Goal: Task Accomplishment & Management: Complete application form

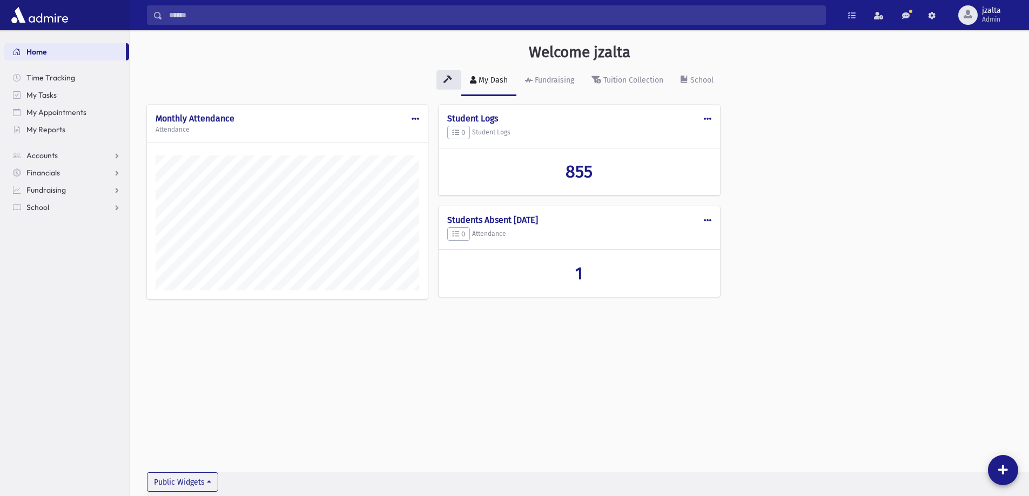
scroll to position [490, 899]
click at [122, 210] on link "School" at bounding box center [66, 207] width 125 height 17
click at [64, 236] on link "Attendance" at bounding box center [66, 241] width 125 height 17
click at [59, 259] on span "Entry" at bounding box center [50, 259] width 18 height 10
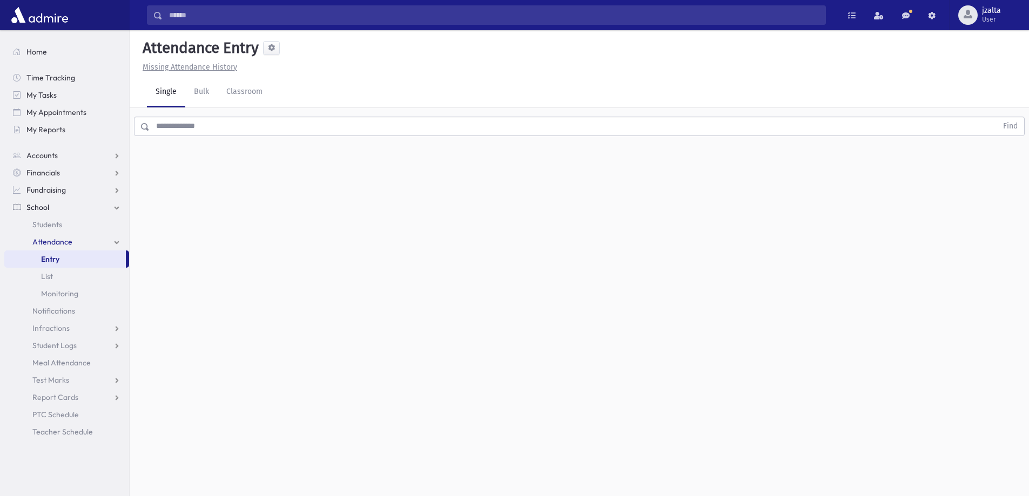
click at [200, 124] on input "text" at bounding box center [573, 126] width 847 height 19
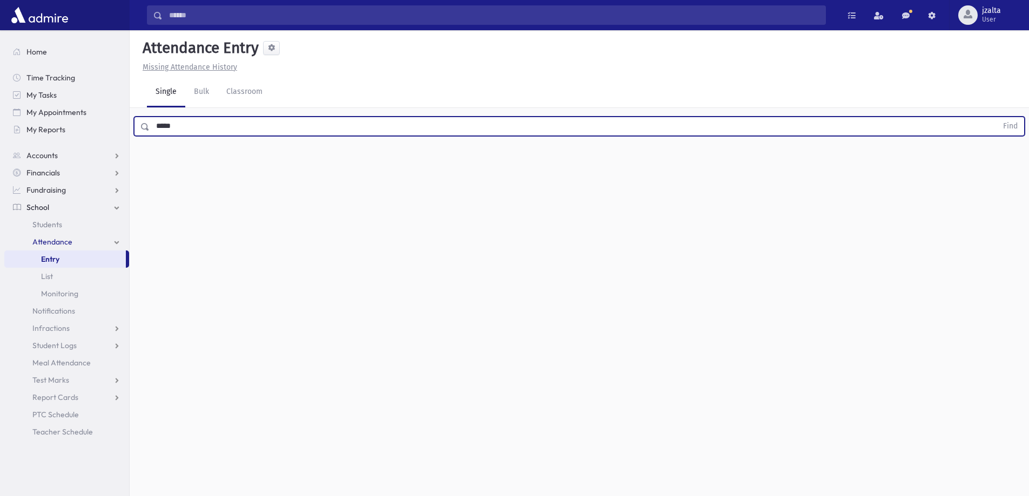
click at [997, 117] on button "Find" at bounding box center [1011, 126] width 28 height 18
click at [998, 163] on icon "button" at bounding box center [1001, 161] width 8 height 9
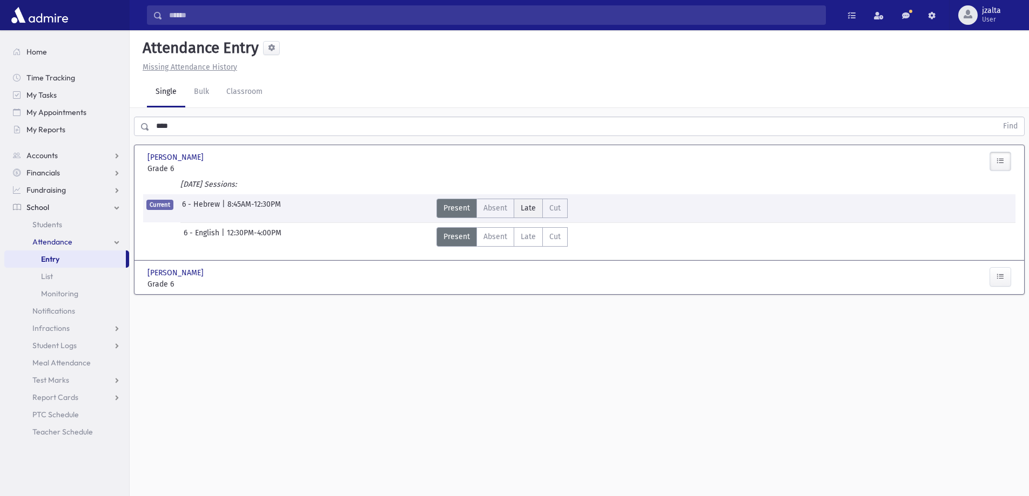
click at [535, 214] on label "Late L" at bounding box center [528, 208] width 29 height 19
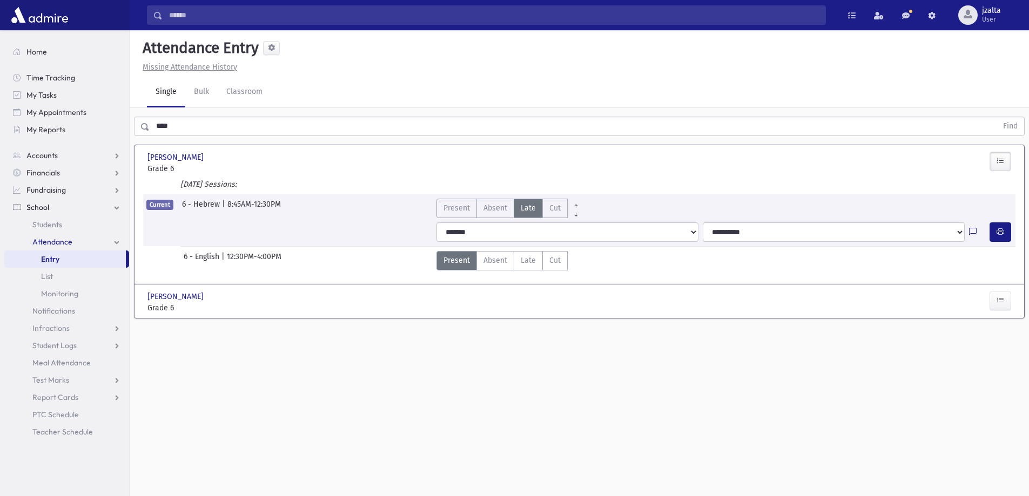
click at [410, 113] on div "**** Find" at bounding box center [579, 124] width 899 height 32
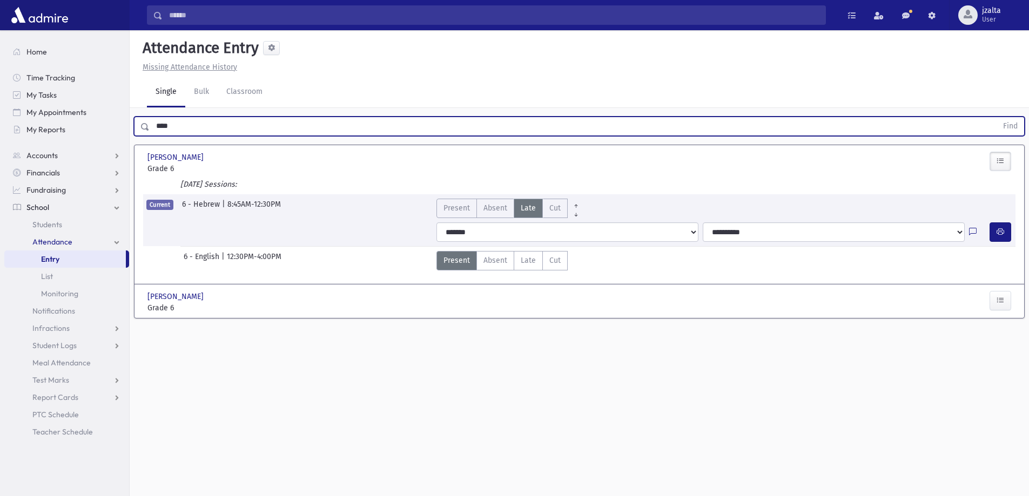
click at [388, 126] on input "****" at bounding box center [573, 126] width 847 height 19
type input "*****"
click at [997, 117] on button "Find" at bounding box center [1011, 126] width 28 height 18
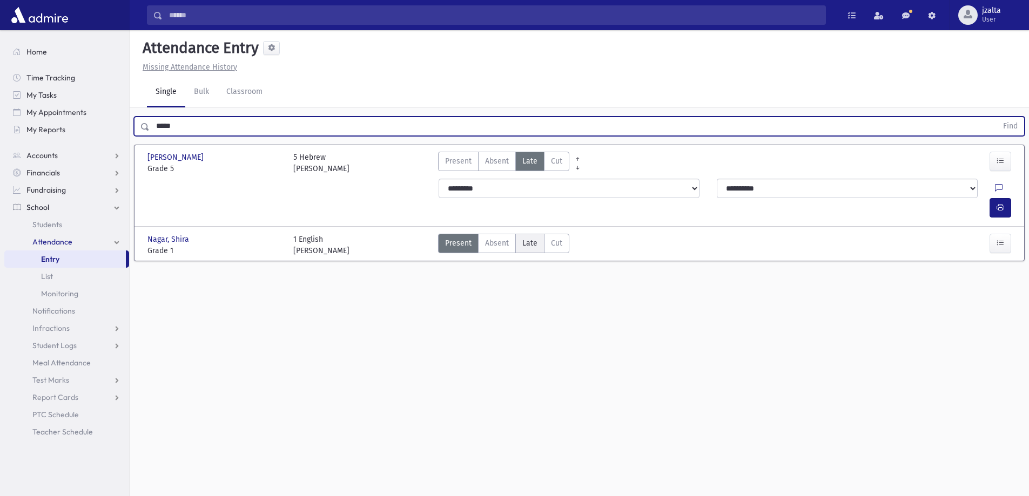
click at [534, 238] on span "Late" at bounding box center [529, 243] width 15 height 11
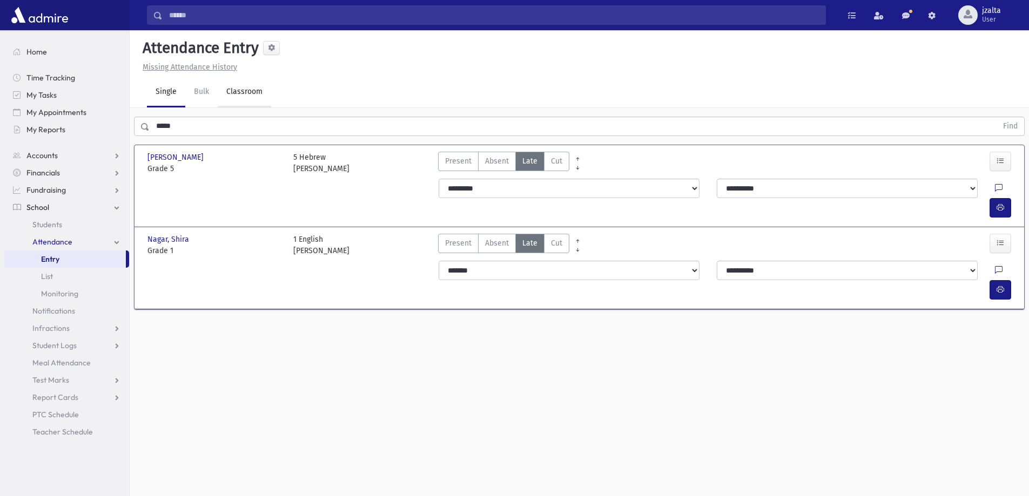
click at [224, 90] on link "Classroom" at bounding box center [244, 92] width 53 height 30
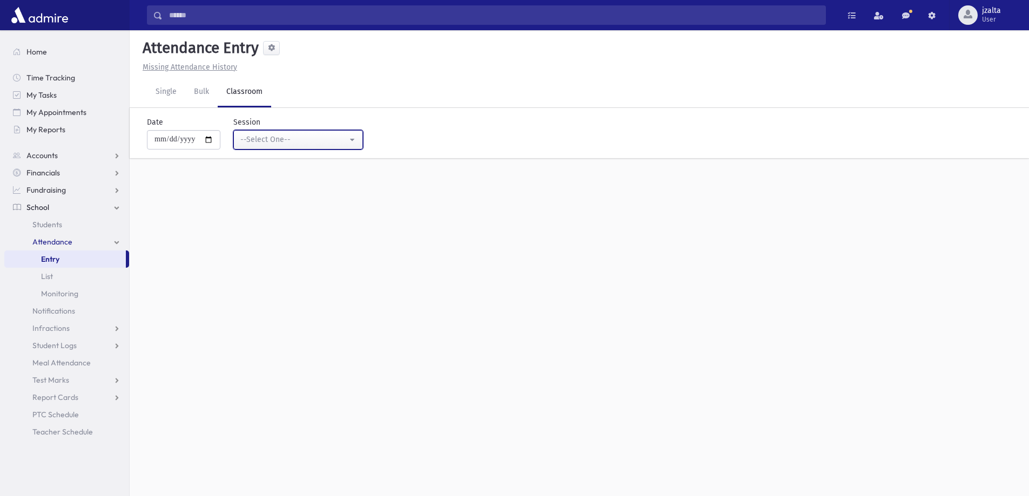
click at [275, 143] on div "--Select One--" at bounding box center [293, 139] width 107 height 11
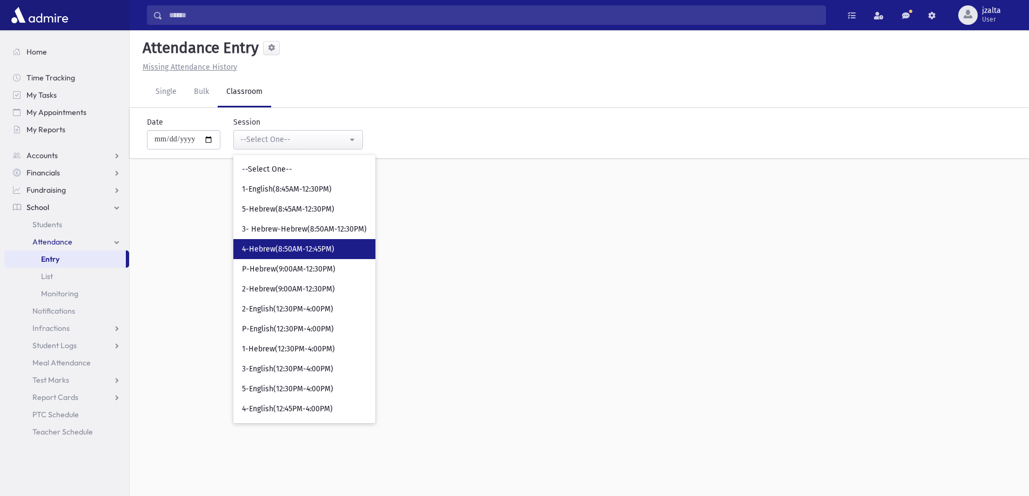
click at [312, 256] on link "4-Hebrew(8:50AM-12:45PM)" at bounding box center [304, 249] width 142 height 20
select select "***"
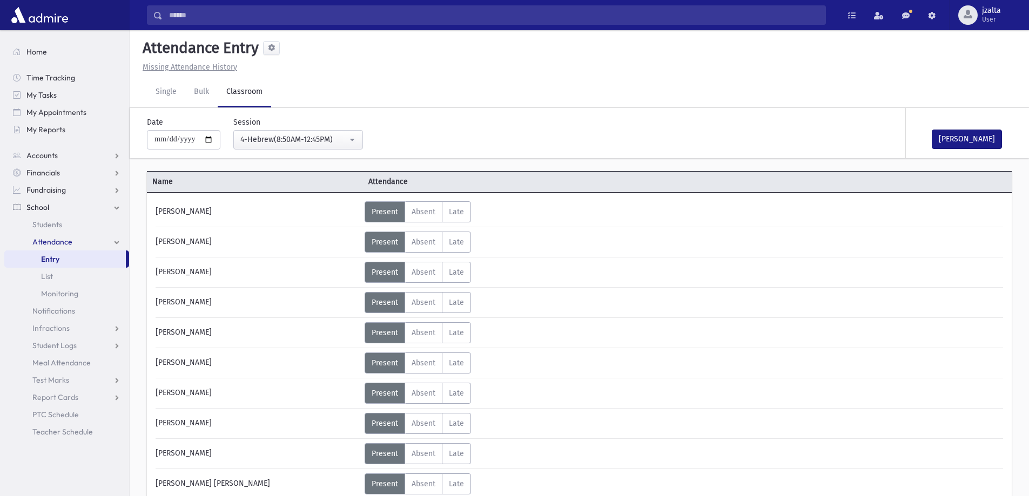
click at [90, 257] on link "Entry" at bounding box center [65, 259] width 122 height 17
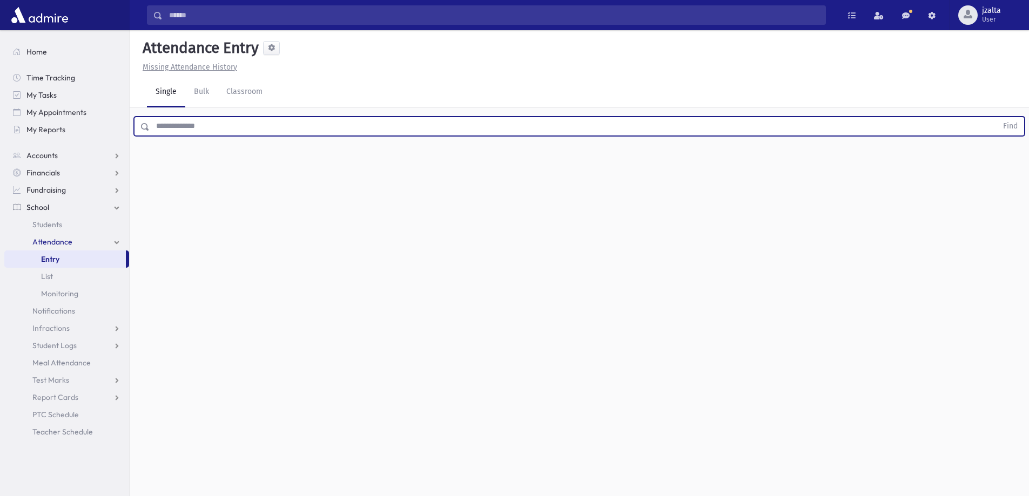
click at [254, 130] on input "text" at bounding box center [573, 126] width 847 height 19
type input "*****"
click at [997, 117] on button "Find" at bounding box center [1011, 126] width 28 height 18
click at [534, 163] on span "Late" at bounding box center [529, 161] width 15 height 11
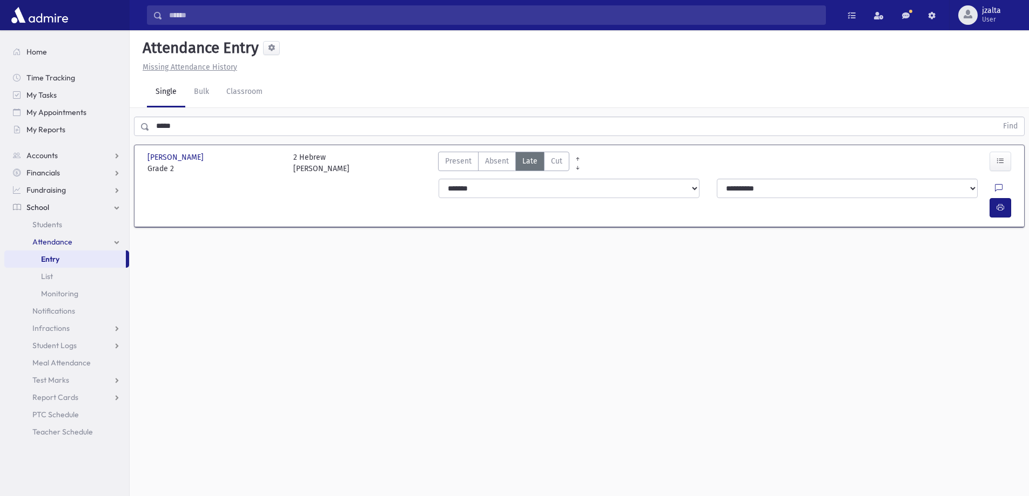
click at [610, 266] on div "Attendance Entry Missing Attendance History Single Bulk Classroom ***** Find Fa…" at bounding box center [579, 263] width 899 height 466
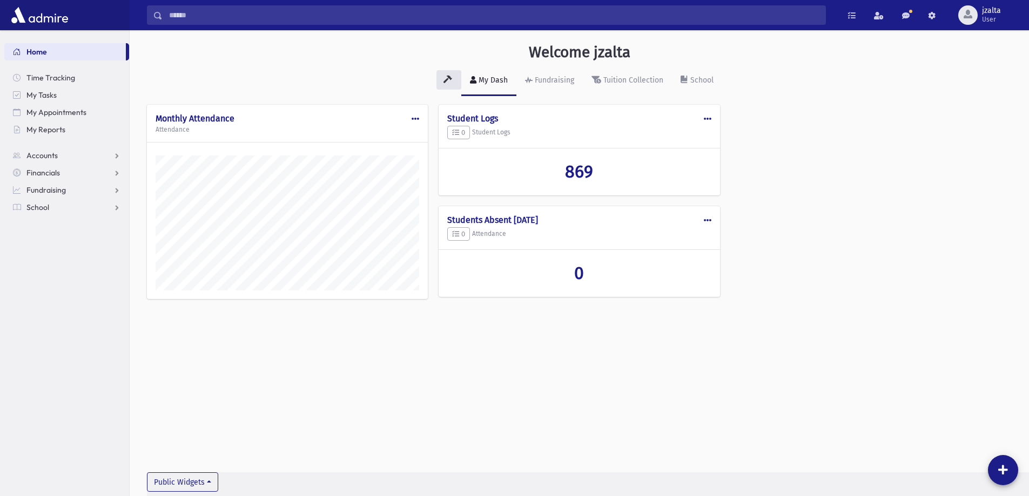
scroll to position [490, 899]
click at [996, 20] on span "User" at bounding box center [991, 19] width 19 height 9
click at [973, 110] on link "Logout" at bounding box center [982, 110] width 86 height 20
click at [62, 208] on link "School" at bounding box center [66, 207] width 125 height 17
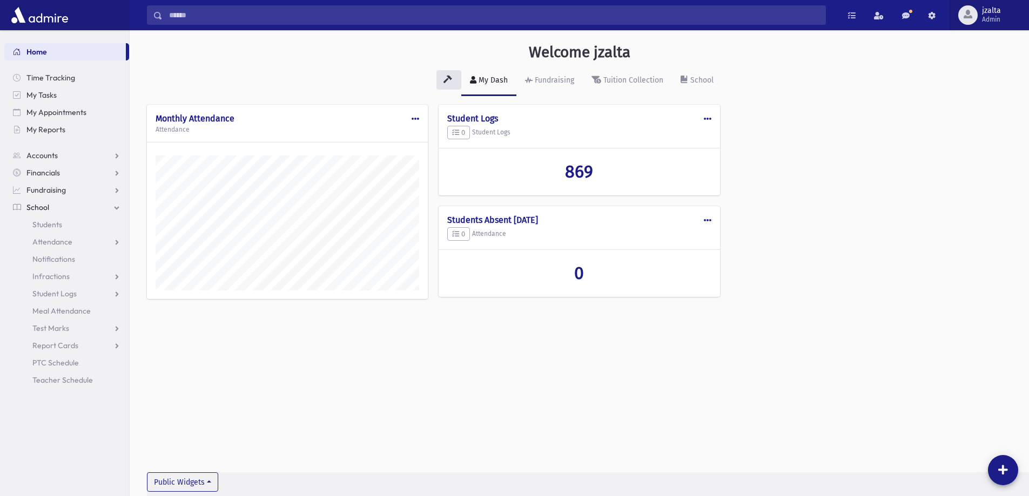
click at [992, 26] on button "jzalta Admin" at bounding box center [989, 15] width 80 height 30
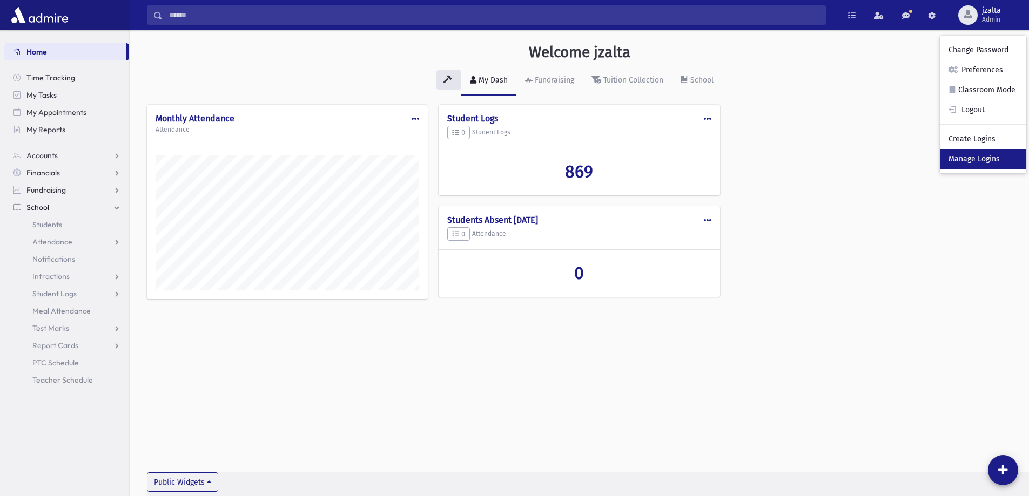
click at [982, 157] on link "Manage Logins" at bounding box center [983, 159] width 86 height 20
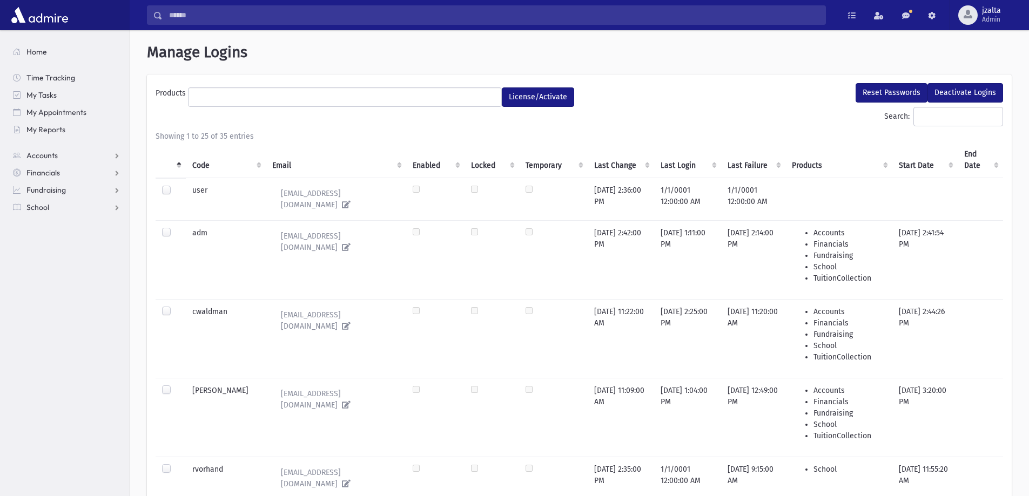
select select
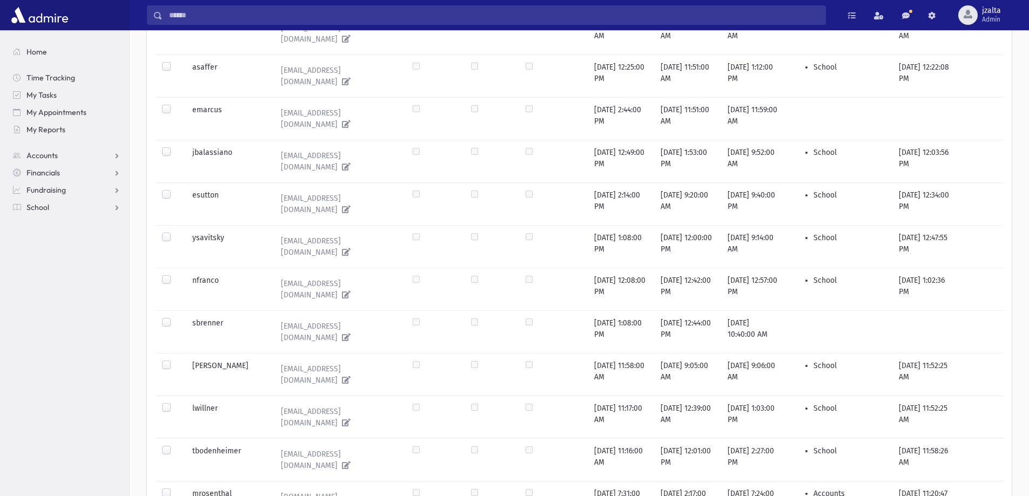
scroll to position [594, 0]
